Goal: Information Seeking & Learning: Learn about a topic

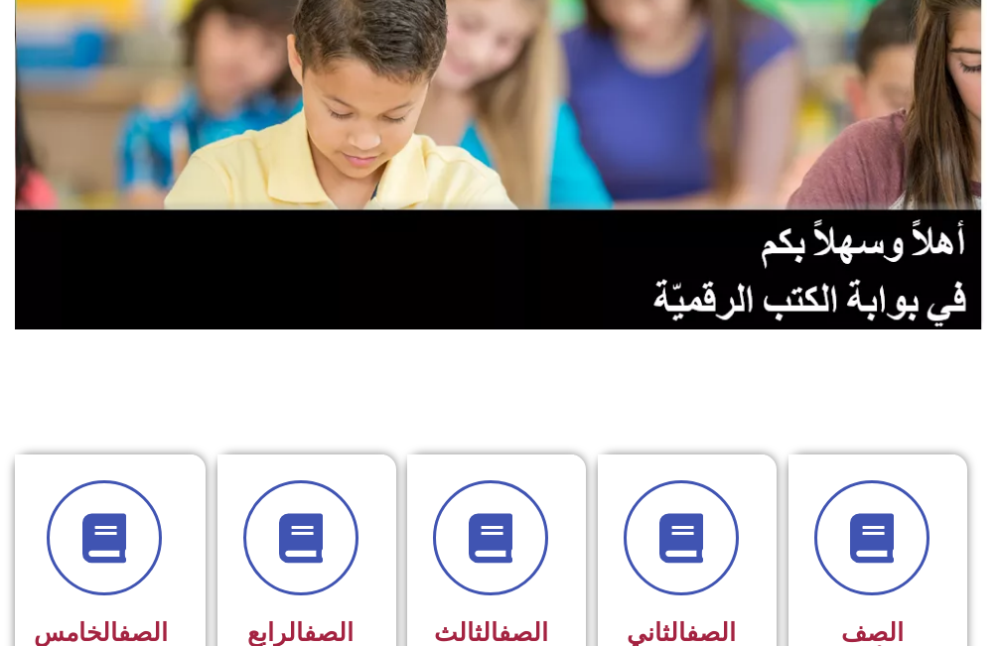
scroll to position [298, 0]
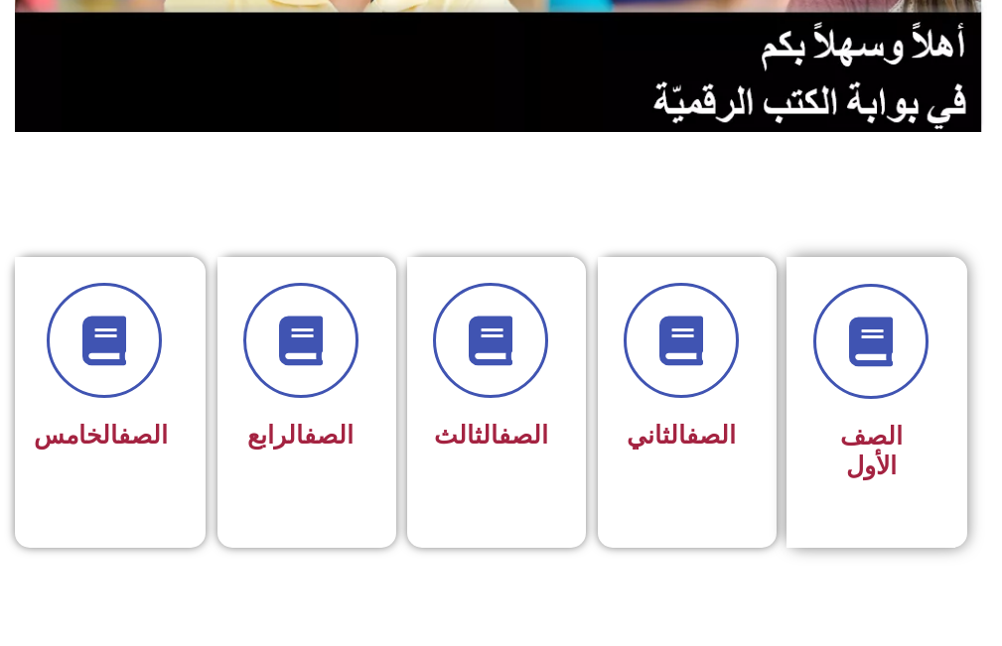
click at [867, 404] on div "الصف الأول" at bounding box center [870, 387] width 115 height 207
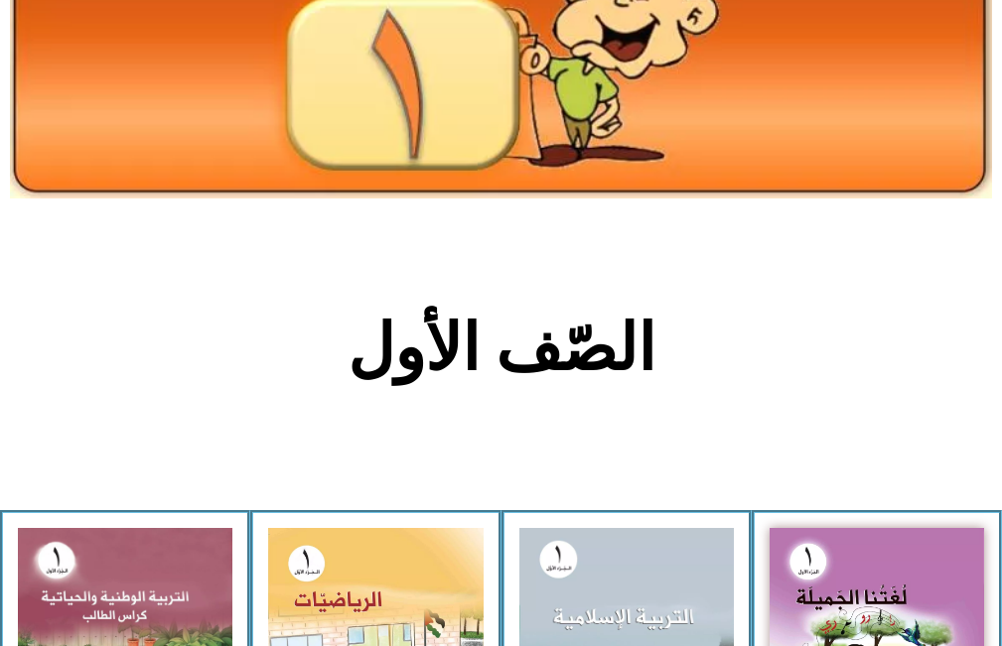
scroll to position [298, 0]
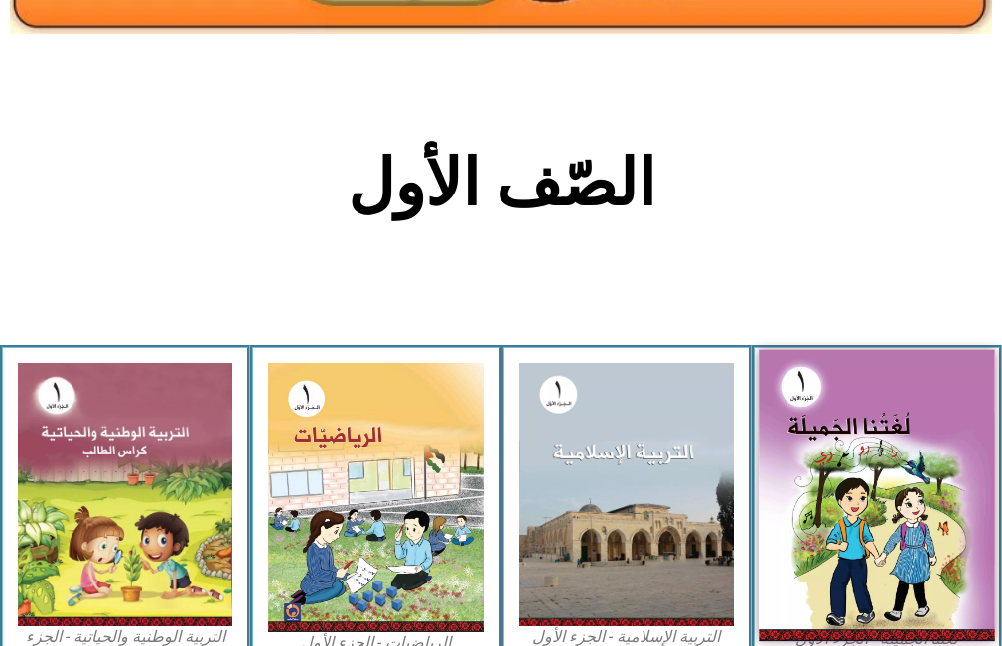
click at [886, 506] on img at bounding box center [876, 496] width 236 height 292
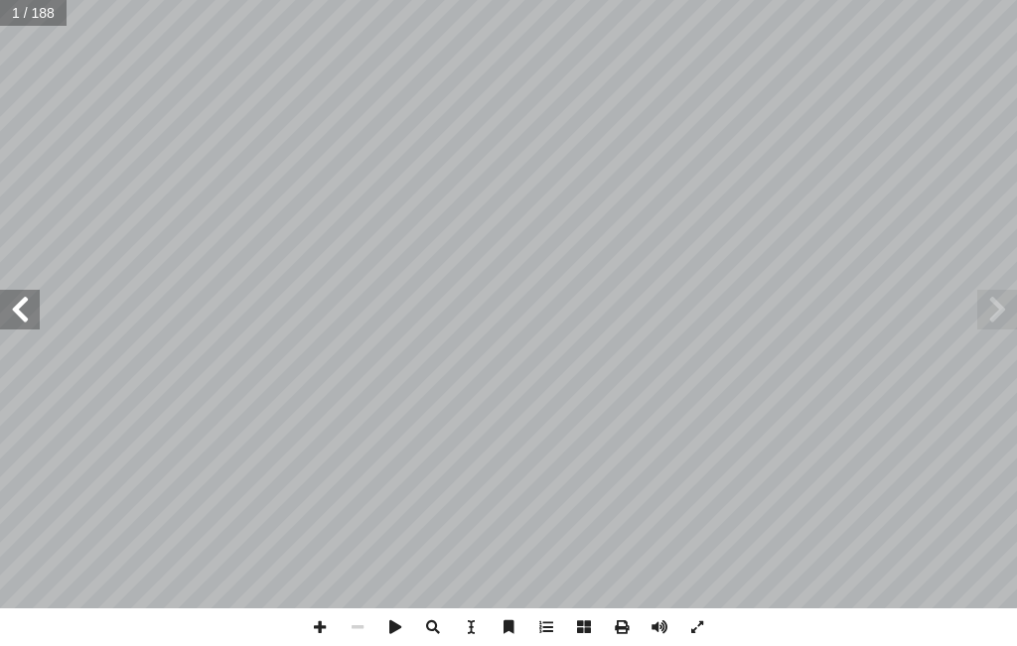
click at [14, 321] on span at bounding box center [20, 310] width 40 height 40
click at [25, 306] on span at bounding box center [20, 310] width 40 height 40
click at [19, 310] on span at bounding box center [20, 310] width 40 height 40
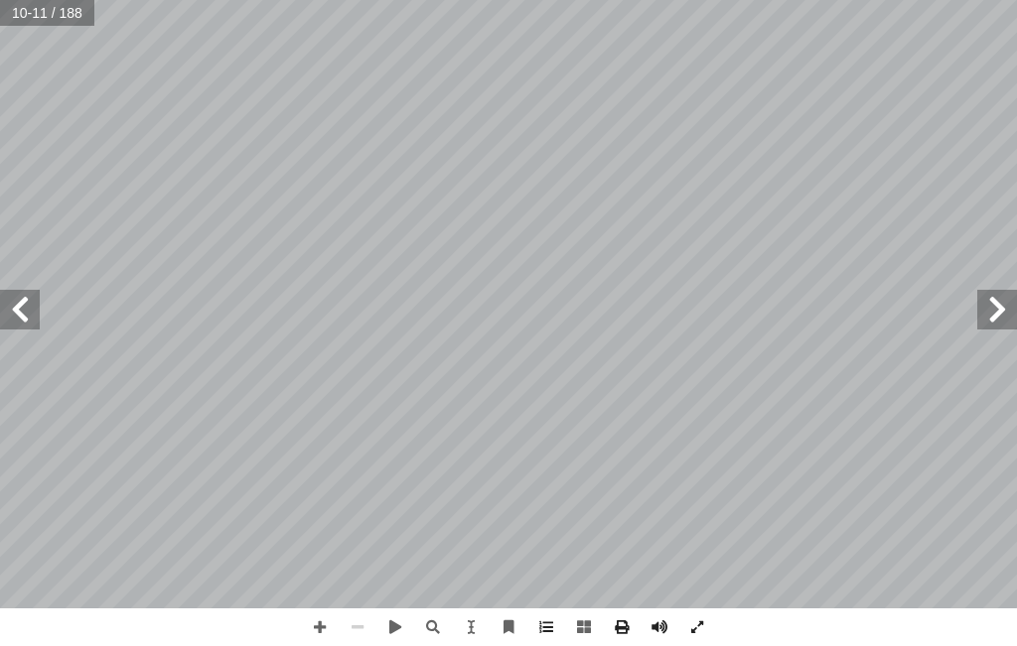
click at [3, 318] on span at bounding box center [20, 310] width 40 height 40
click at [18, 307] on span at bounding box center [20, 310] width 40 height 40
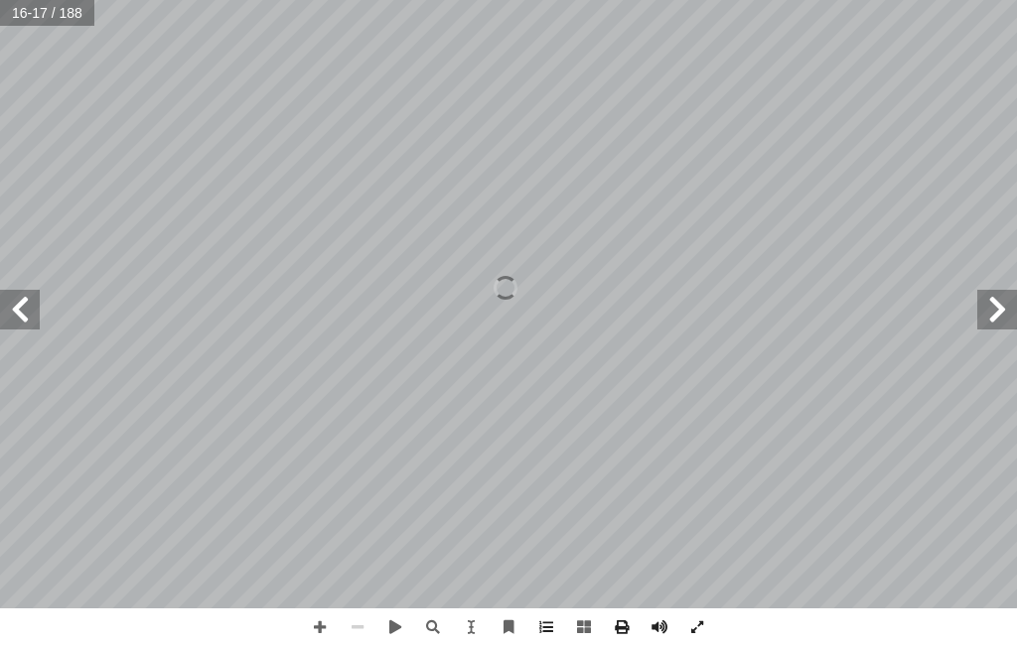
click at [18, 307] on span at bounding box center [20, 310] width 40 height 40
click at [22, 309] on span at bounding box center [20, 310] width 40 height 40
click at [22, 313] on span at bounding box center [20, 310] width 40 height 40
drag, startPoint x: 317, startPoint y: 626, endPoint x: 338, endPoint y: 612, distance: 25.6
click at [317, 625] on span at bounding box center [320, 628] width 38 height 38
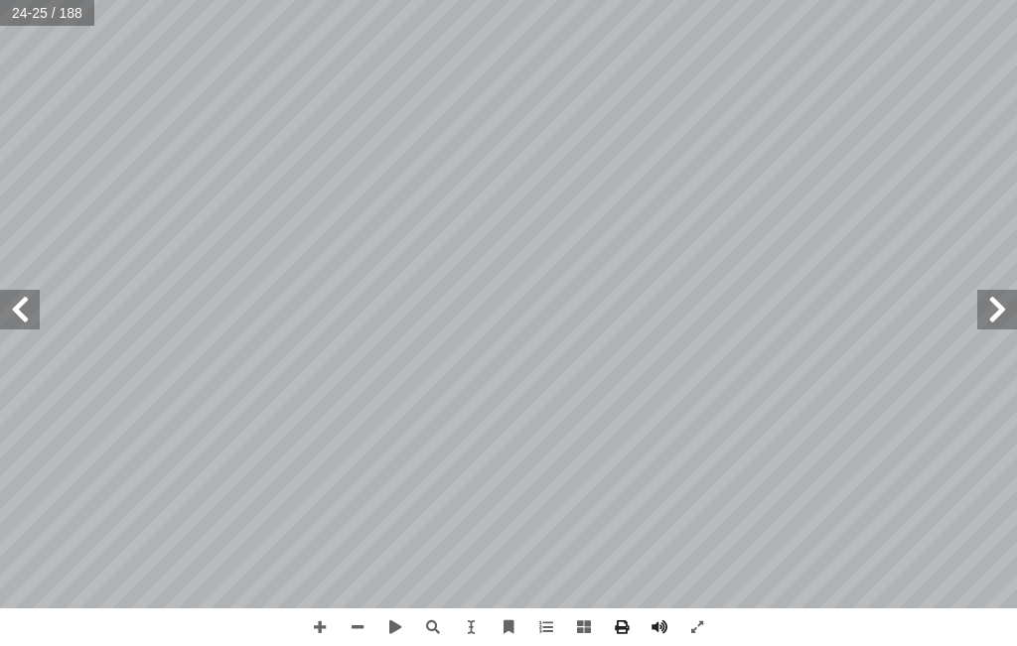
click at [587, 134] on html "الصفحة الرئيسية الصف الأول الصف الثاني الصف الثالث الصف الرابع الصف الخامس الصف…" at bounding box center [508, 67] width 1017 height 134
click at [810, 615] on div "را را را [PERSON_NAME] :) ر لى ( ِ إ ا ُ ف َّ ر َ ع َ ت َ ن : ُ ظ ِ ف ْ ل َ ن :…" at bounding box center [508, 323] width 1017 height 646
